Goal: Task Accomplishment & Management: Complete application form

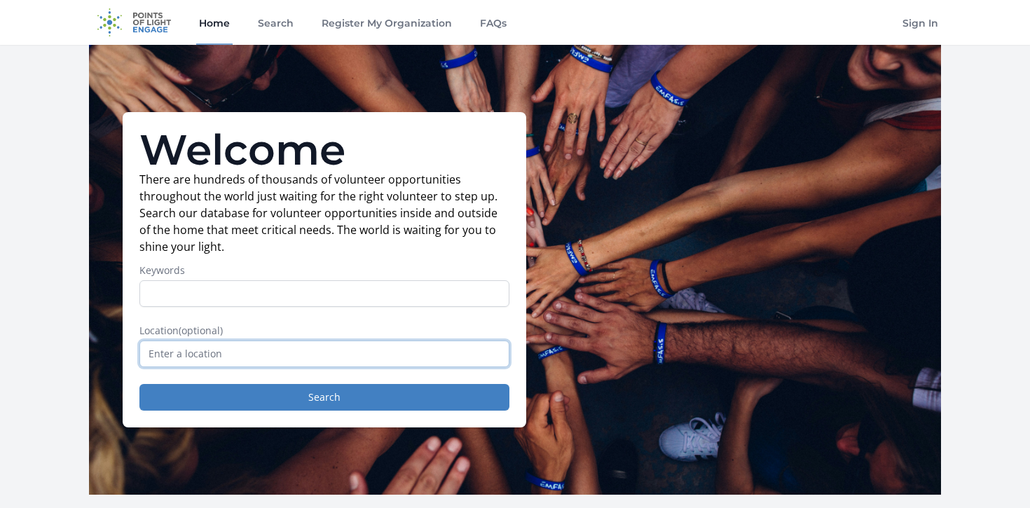
click at [145, 349] on input "text" at bounding box center [324, 354] width 370 height 27
click at [315, 289] on input "Keywords" at bounding box center [324, 293] width 370 height 27
click at [198, 292] on input "Keywords" at bounding box center [324, 293] width 370 height 27
click at [167, 373] on form "Keywords Location (optional) Search" at bounding box center [324, 337] width 370 height 147
click at [181, 360] on input "text" at bounding box center [324, 354] width 370 height 27
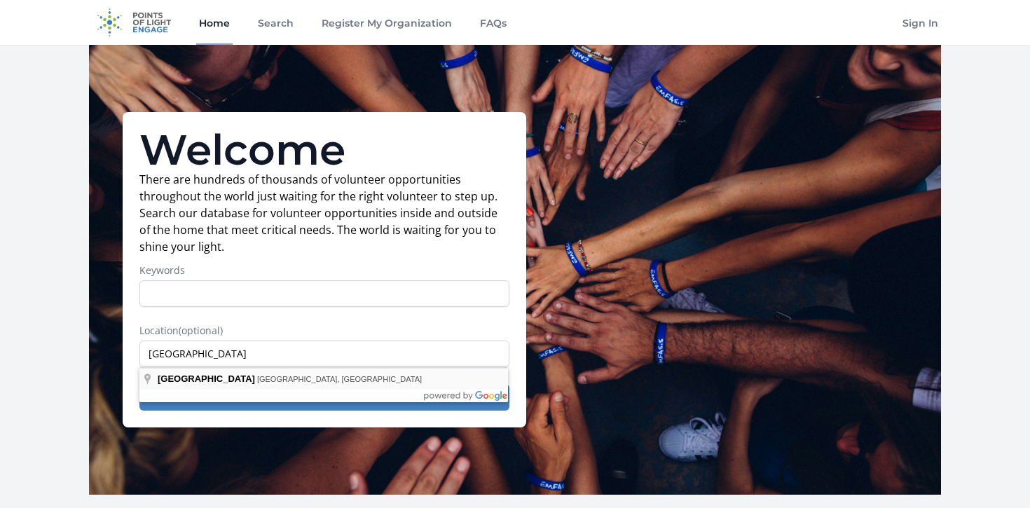
type input "[GEOGRAPHIC_DATA], [GEOGRAPHIC_DATA], [GEOGRAPHIC_DATA]"
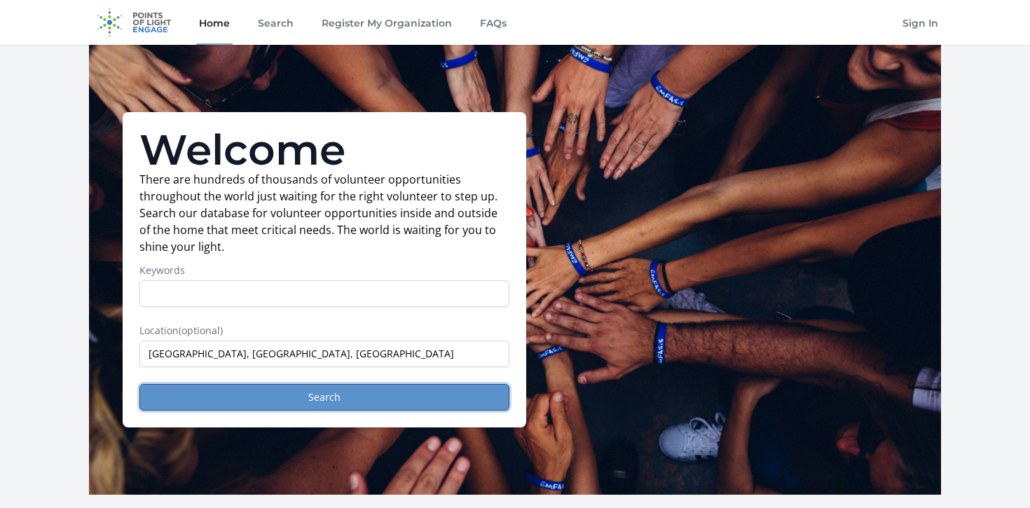
click at [199, 401] on button "Search" at bounding box center [324, 397] width 370 height 27
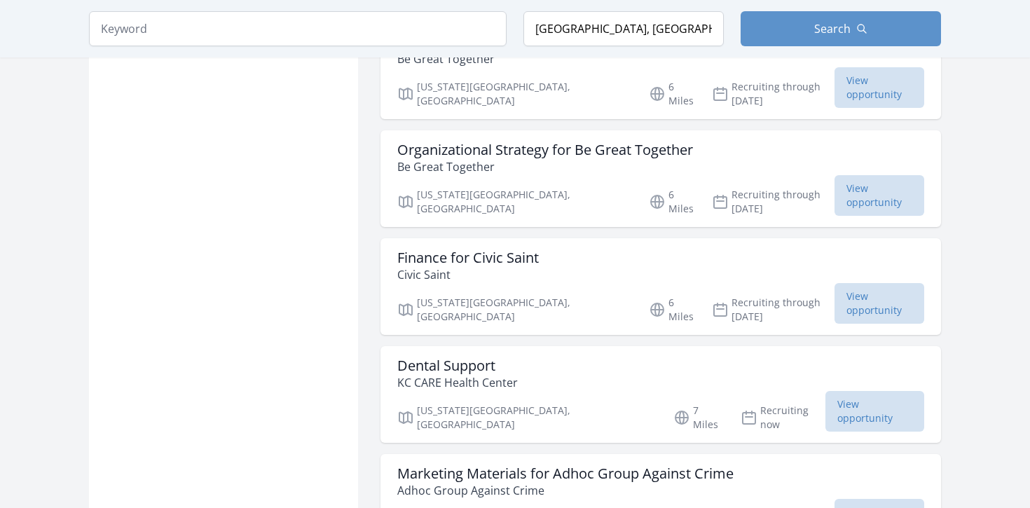
scroll to position [1539, 0]
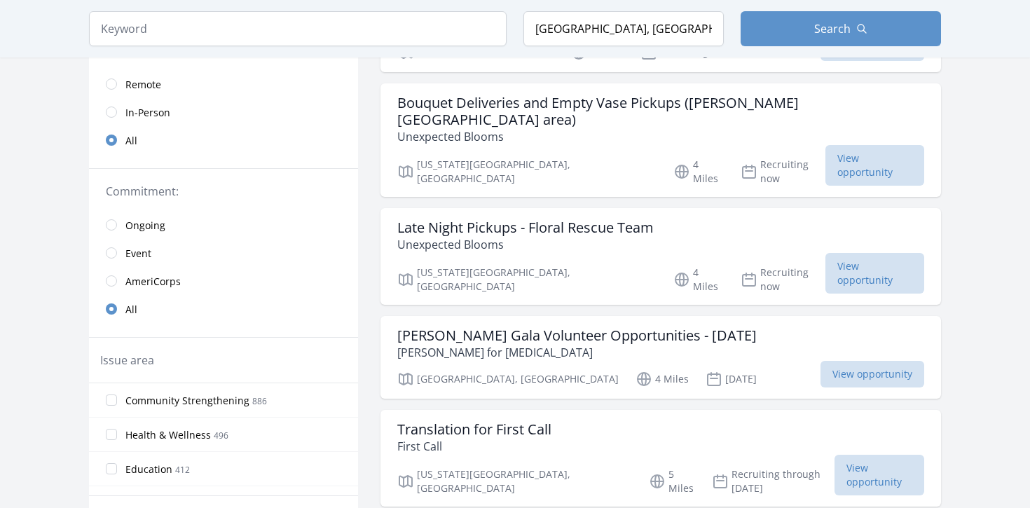
scroll to position [214, 0]
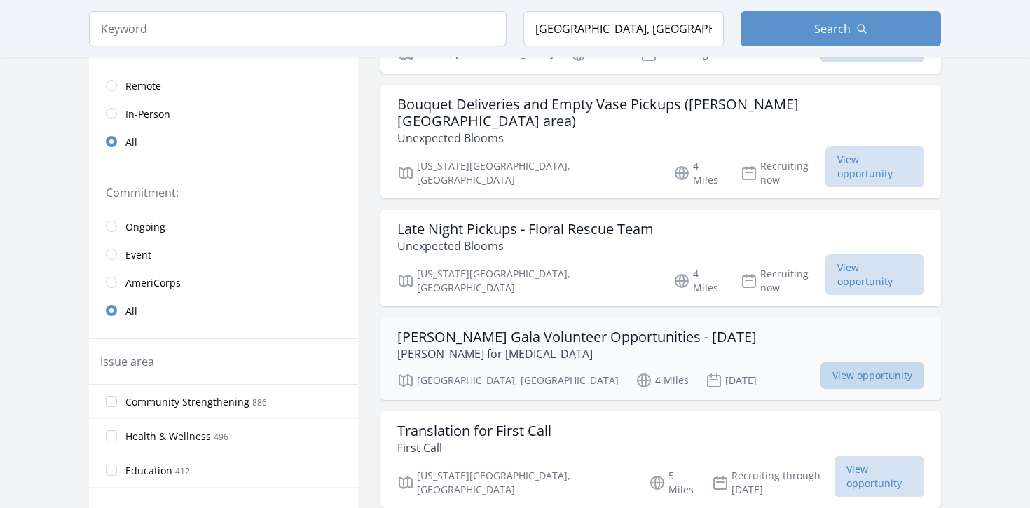
click at [854, 362] on span "View opportunity" at bounding box center [873, 375] width 104 height 27
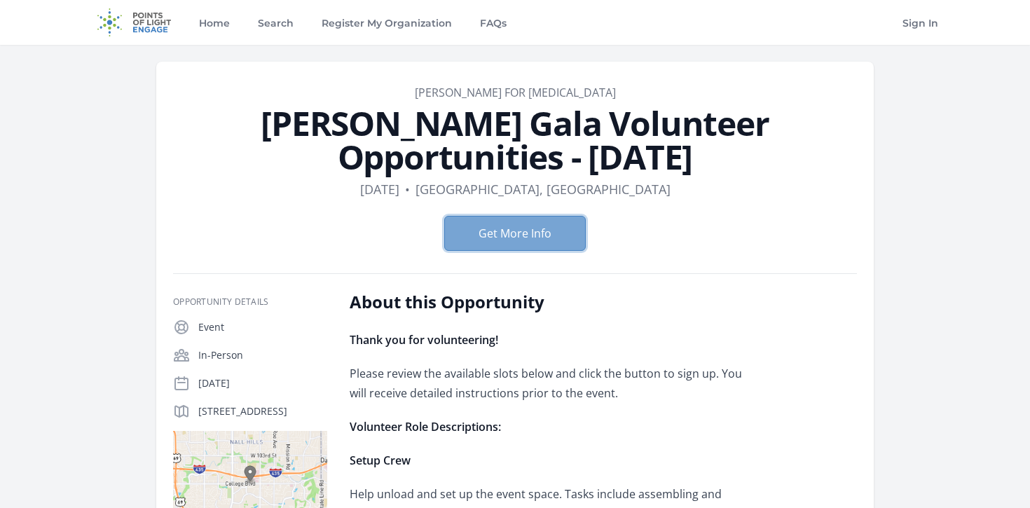
click at [532, 233] on button "Get More Info" at bounding box center [515, 233] width 142 height 35
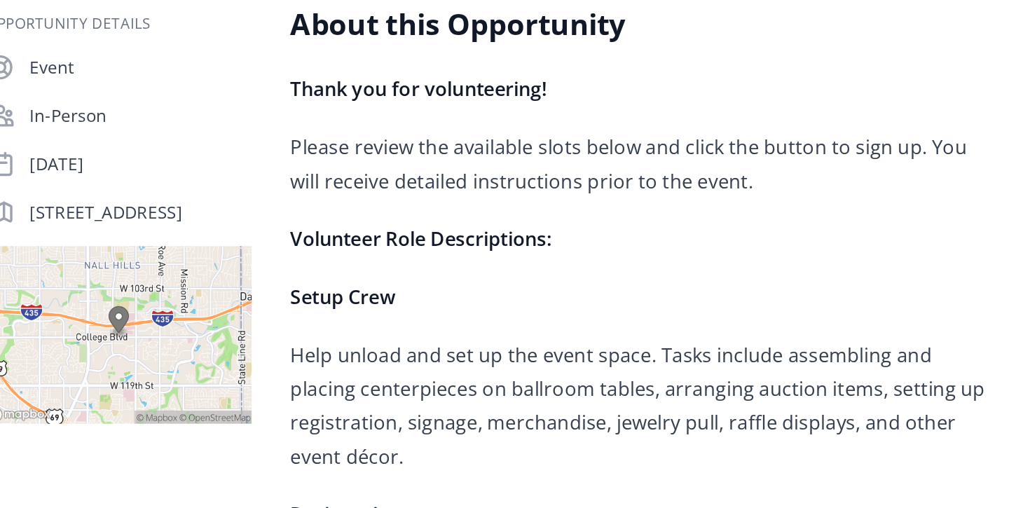
scroll to position [25, 0]
